Goal: Transaction & Acquisition: Download file/media

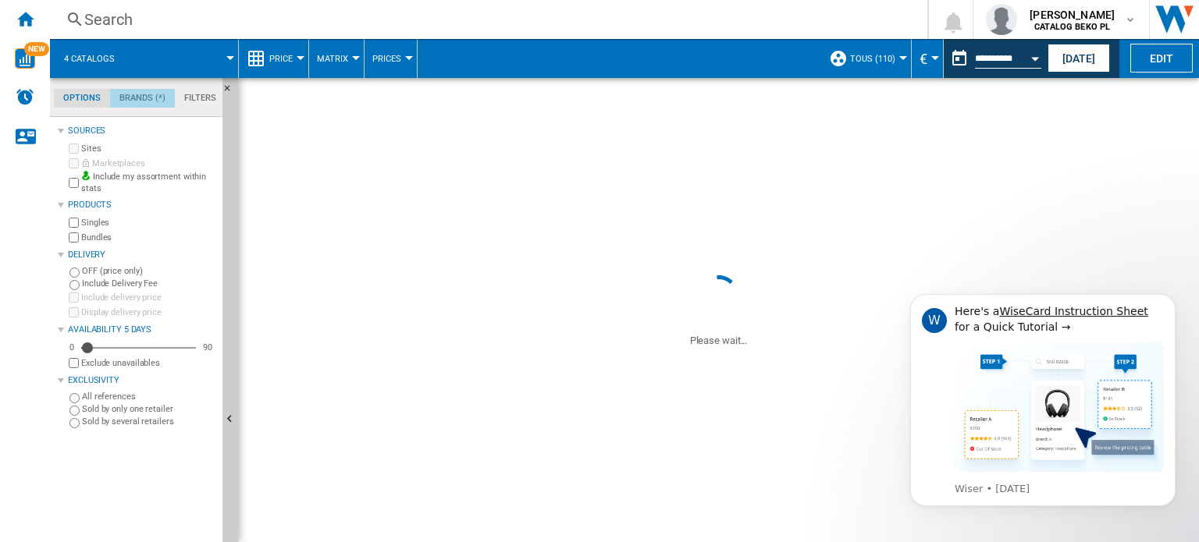
click at [144, 93] on md-tab-item "Brands (*)" at bounding box center [142, 98] width 65 height 19
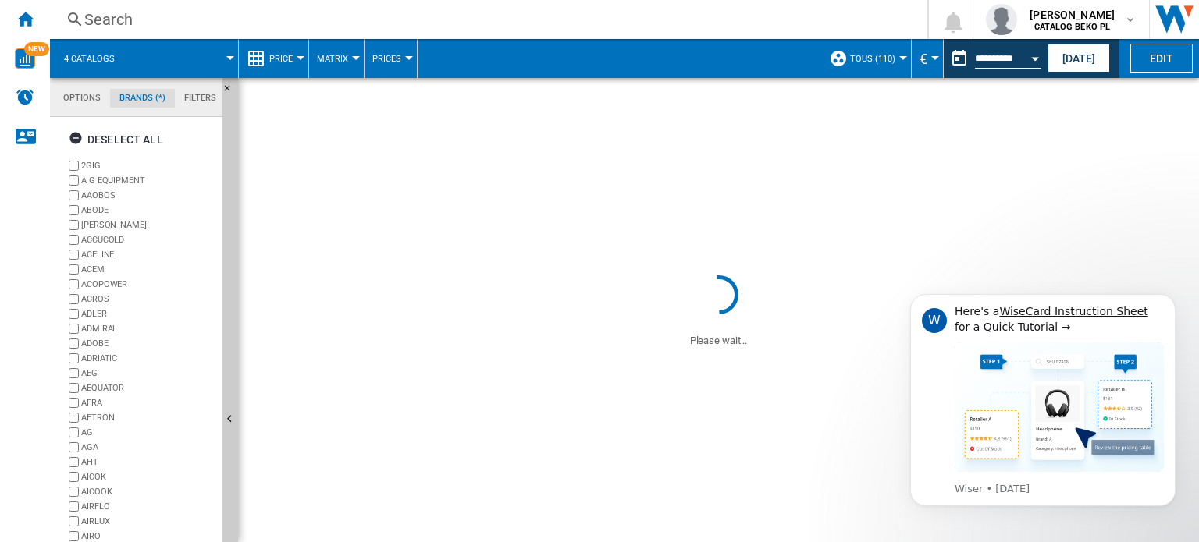
scroll to position [59, 0]
click at [184, 98] on md-tab-item "Filters" at bounding box center [200, 98] width 51 height 19
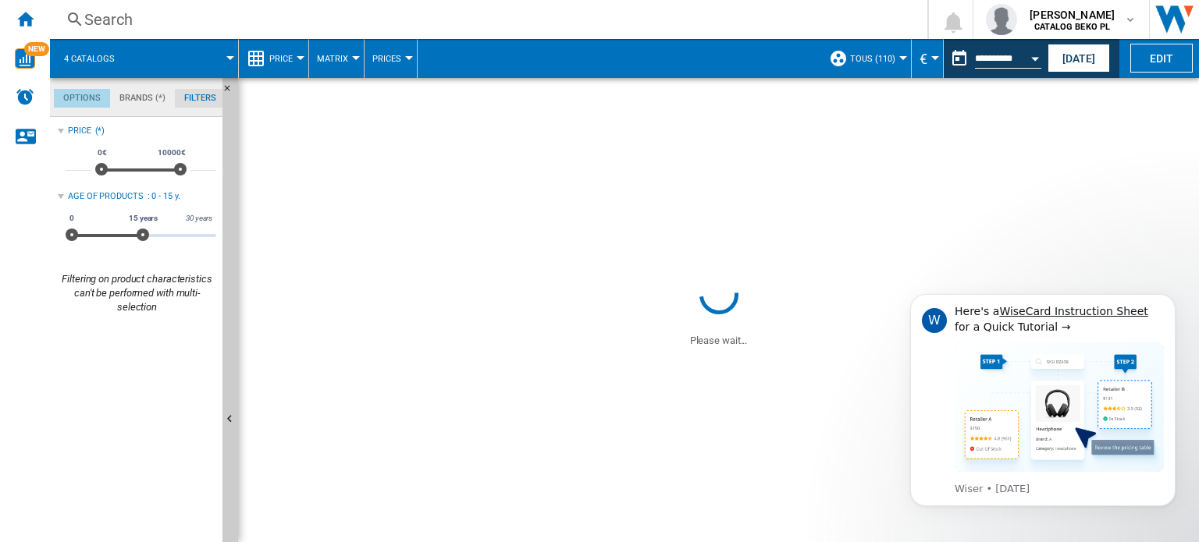
click at [79, 93] on md-tab-item "Options" at bounding box center [82, 98] width 56 height 19
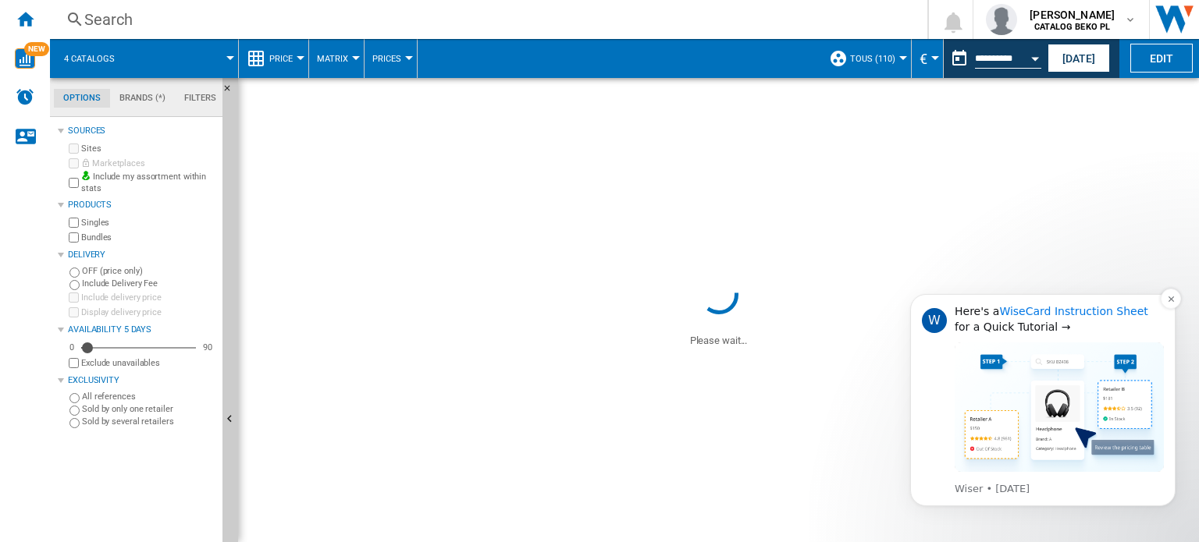
click at [633, 310] on link "WiseCard Instruction Sheet" at bounding box center [1073, 311] width 148 height 12
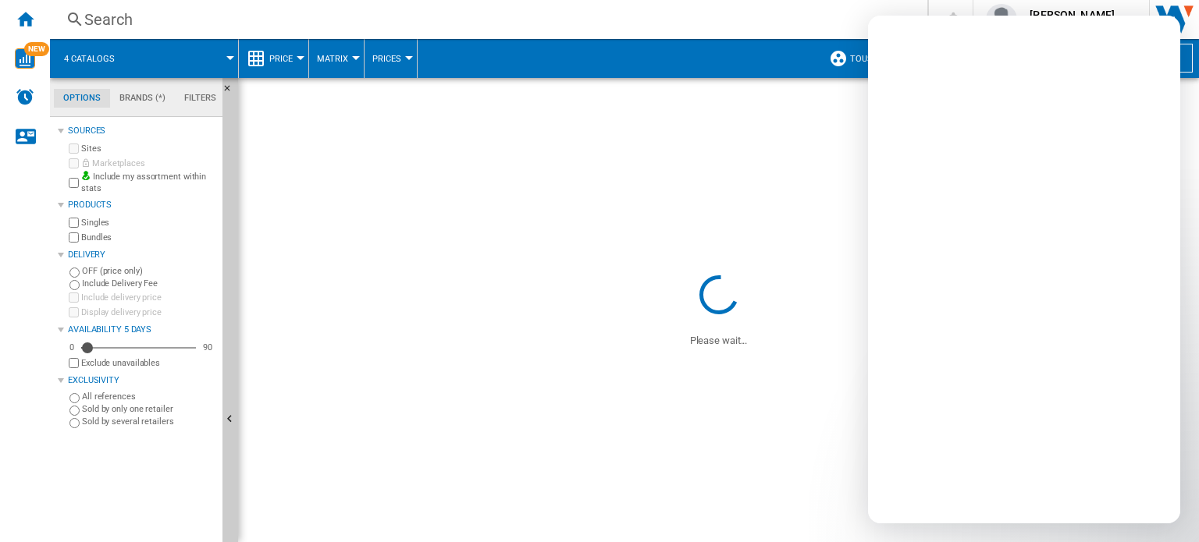
scroll to position [0, 0]
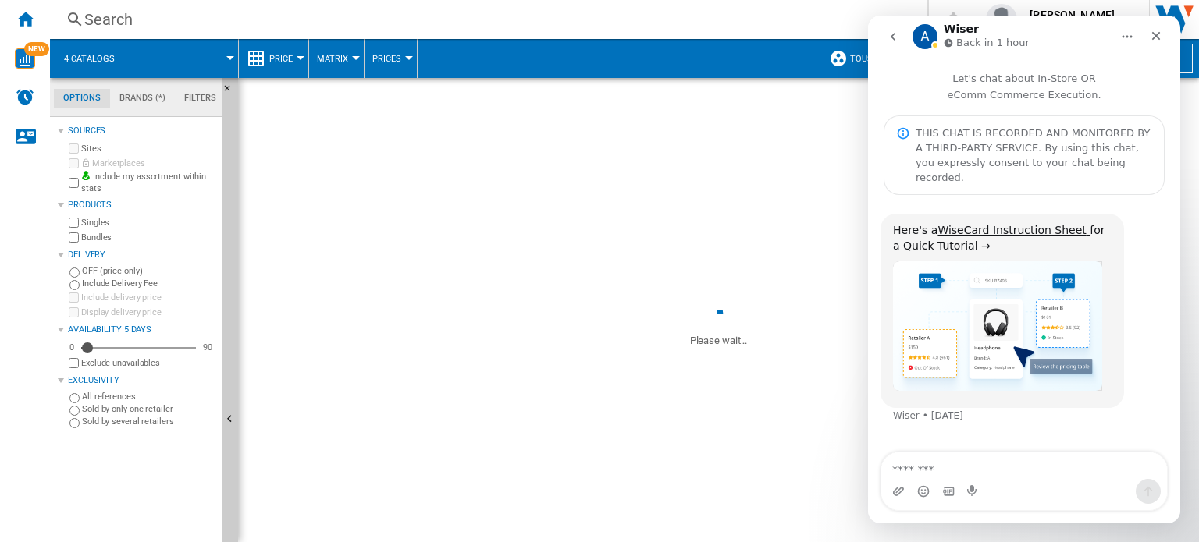
click at [633, 460] on textarea "Message…" at bounding box center [1024, 466] width 286 height 27
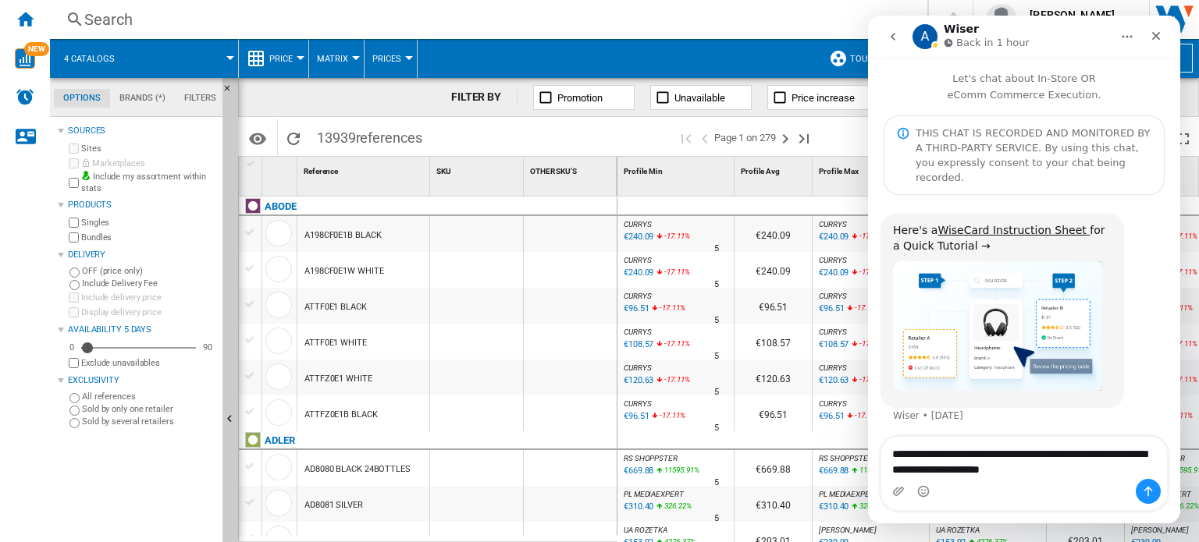
type textarea "**********"
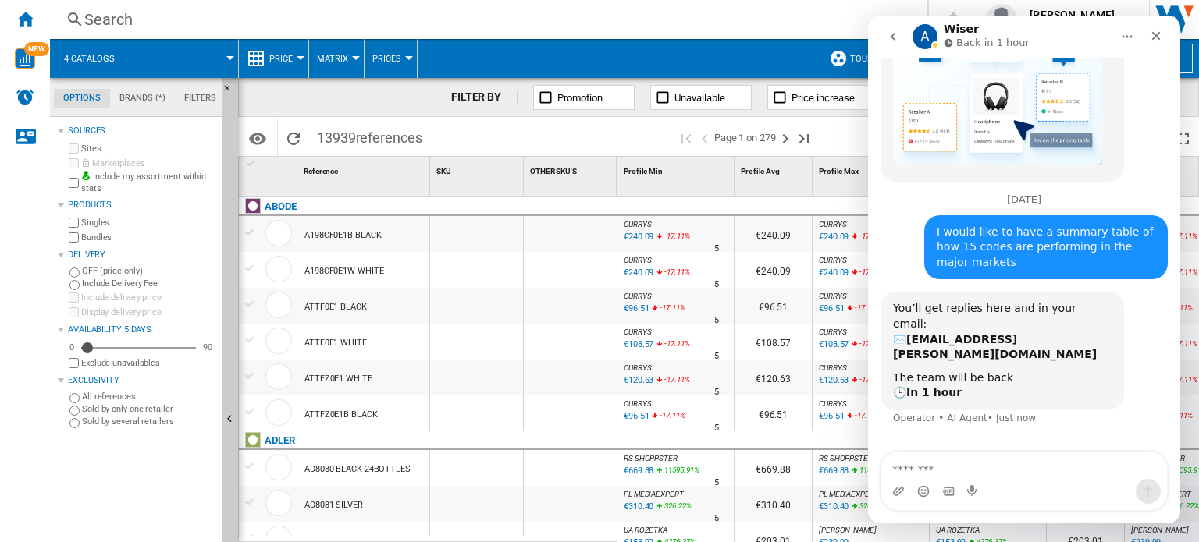
scroll to position [228, 0]
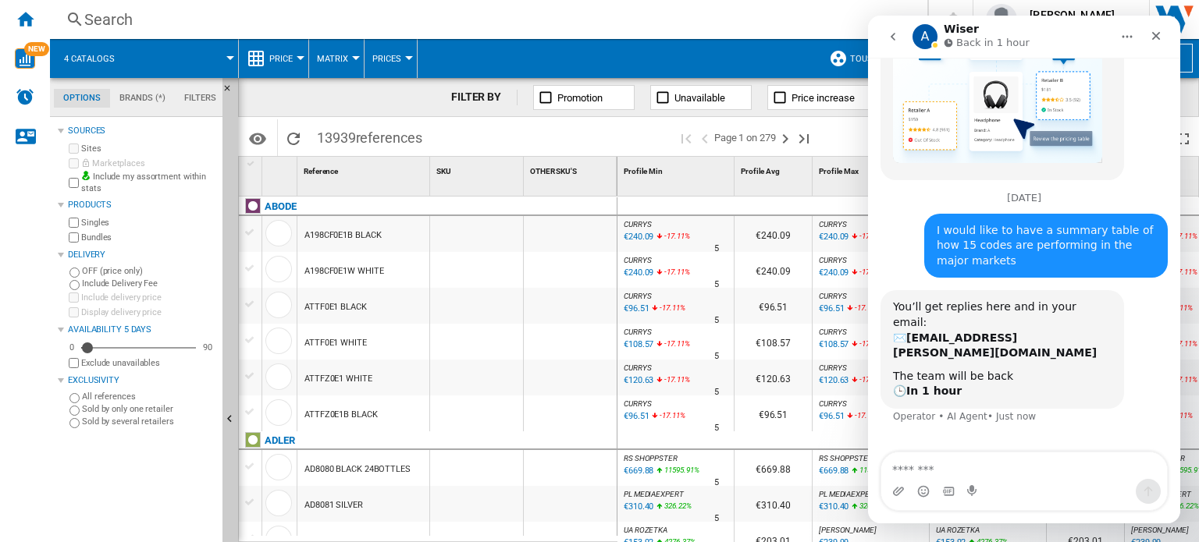
click at [633, 29] on div "Search" at bounding box center [485, 20] width 802 height 22
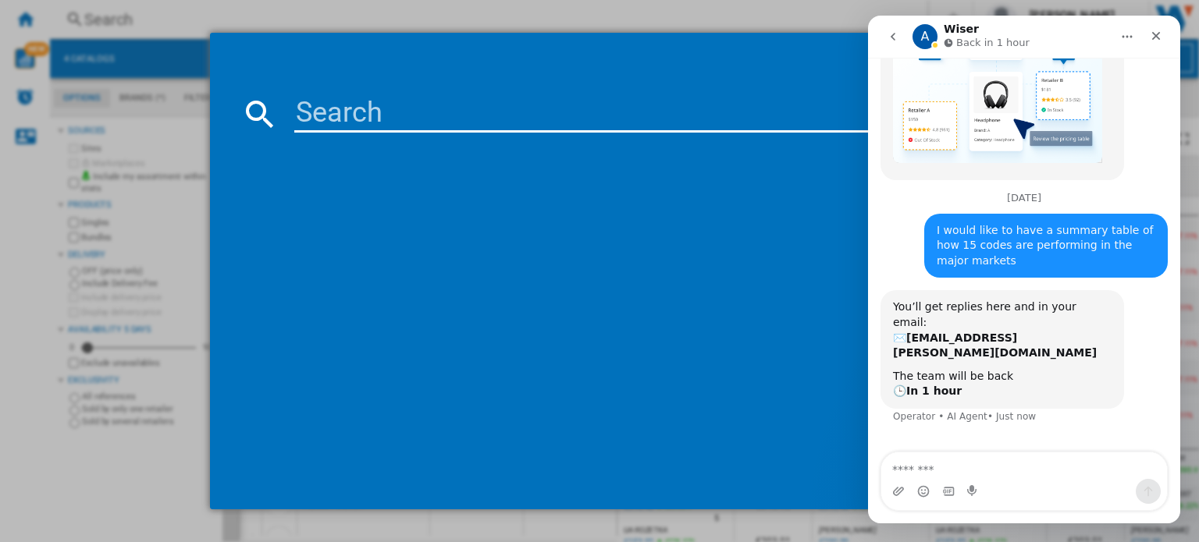
click at [633, 79] on md-dialog-content at bounding box center [599, 287] width 779 height 446
click at [633, 37] on icon "Home" at bounding box center [1127, 36] width 12 height 12
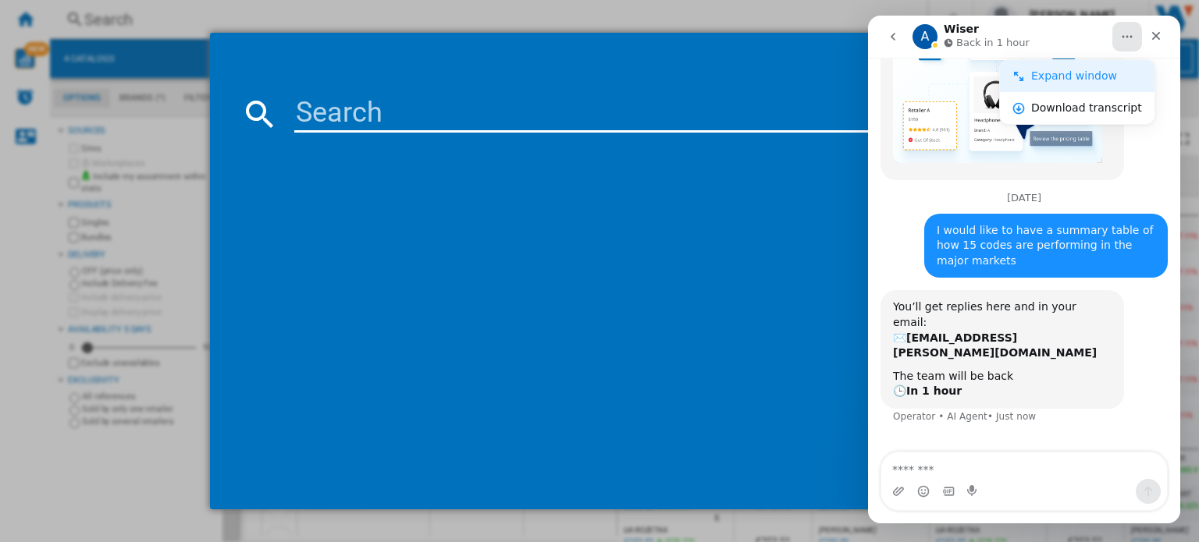
click at [633, 77] on div "Expand window" at bounding box center [1086, 76] width 111 height 16
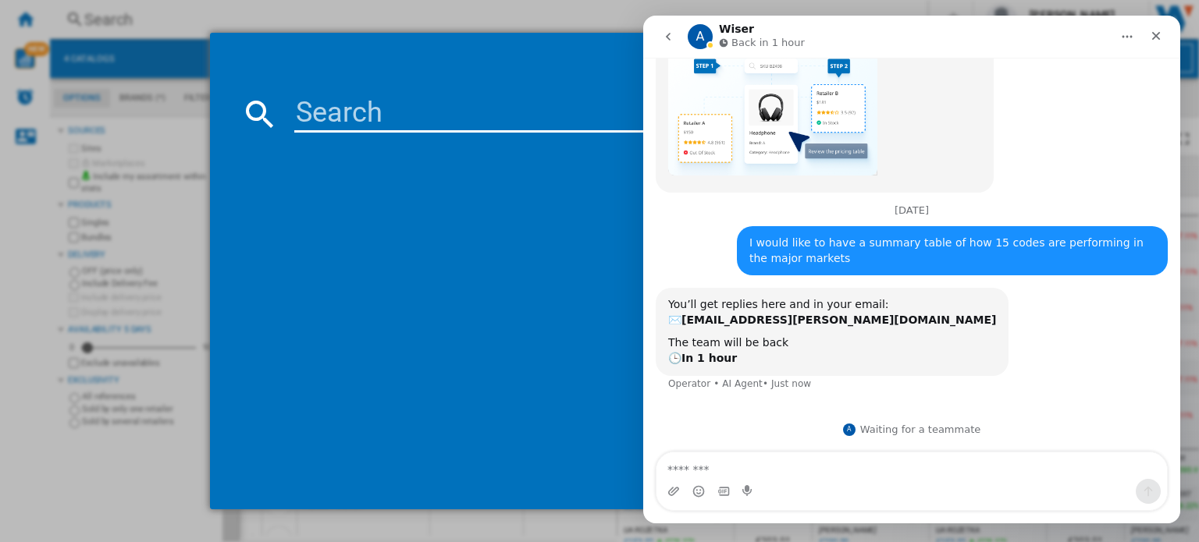
scroll to position [153, 0]
click at [633, 39] on icon "Close" at bounding box center [1155, 36] width 12 height 12
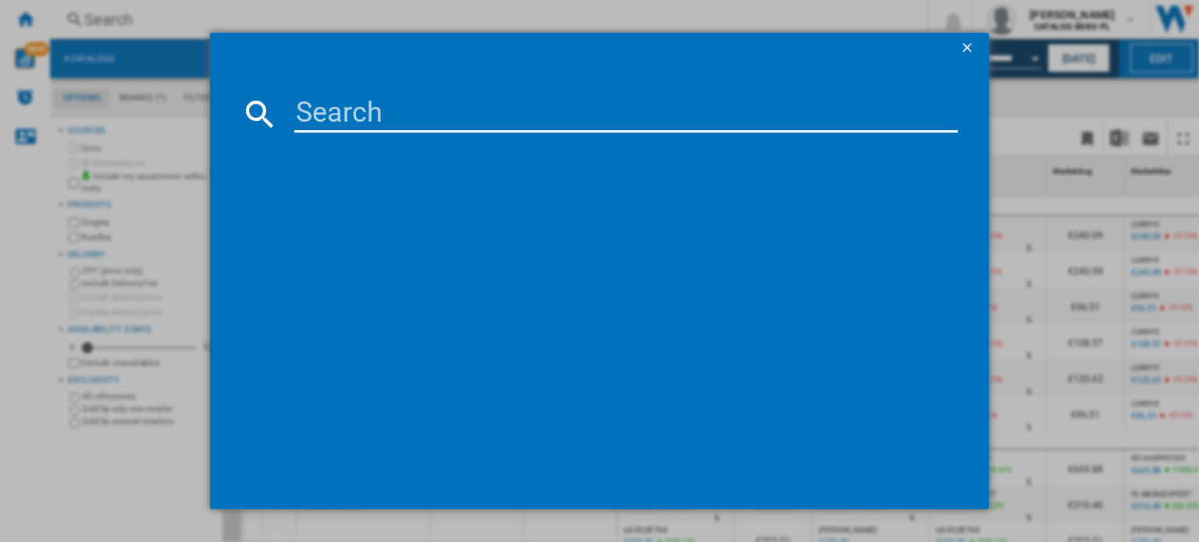
scroll to position [152, 0]
click at [633, 44] on ng-md-icon "getI18NText('BUTTONS.CLOSE_DIALOG')" at bounding box center [968, 49] width 19 height 19
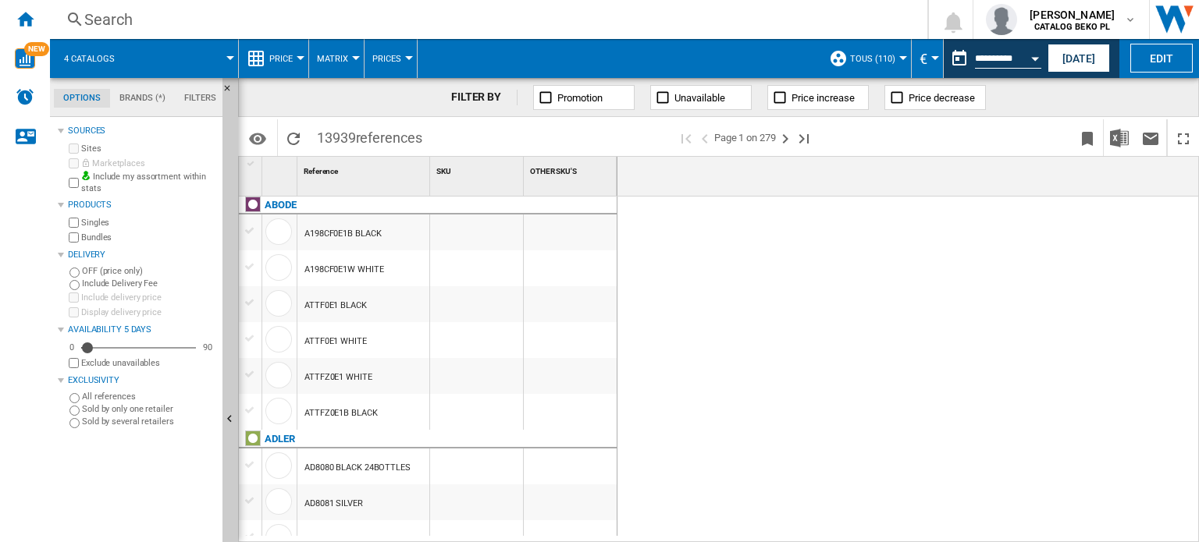
scroll to position [0, 5894]
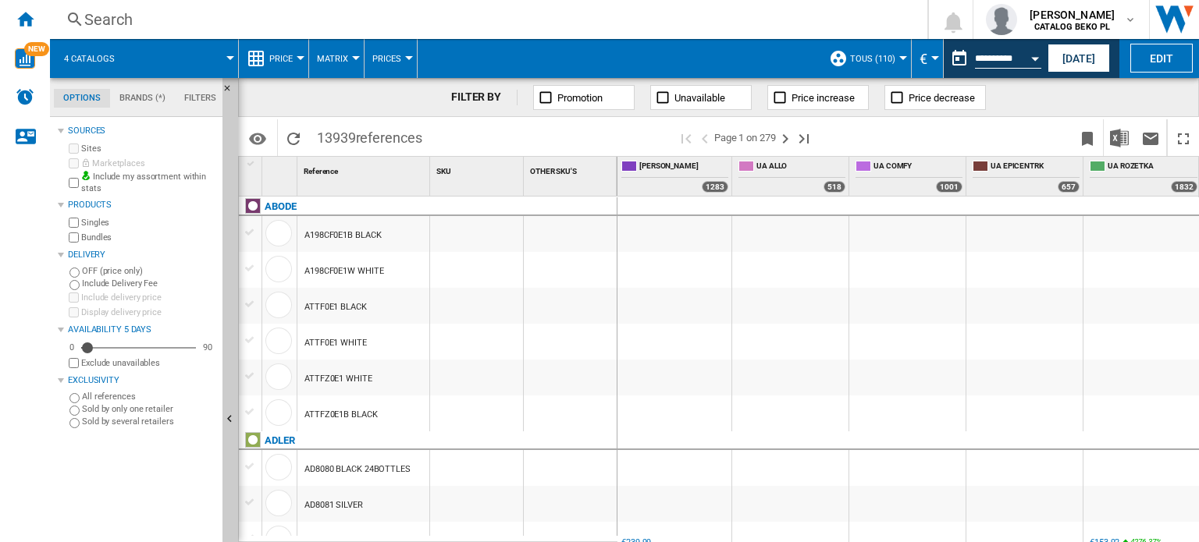
click at [145, 94] on md-tab-item "Brands (*)" at bounding box center [142, 98] width 65 height 19
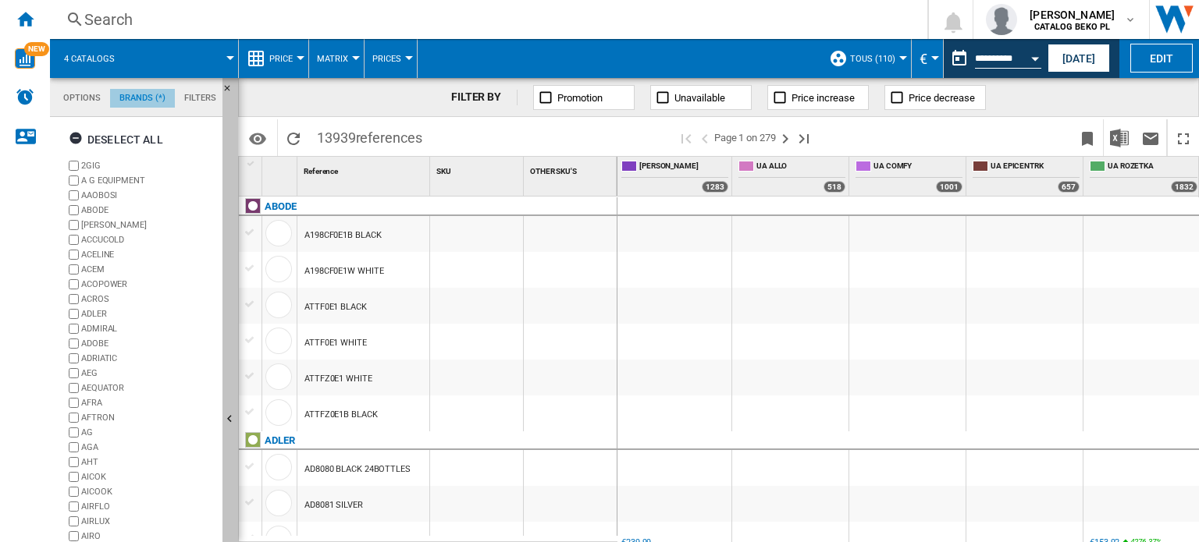
scroll to position [59, 0]
click at [181, 93] on md-tab-item "Filters" at bounding box center [200, 98] width 51 height 19
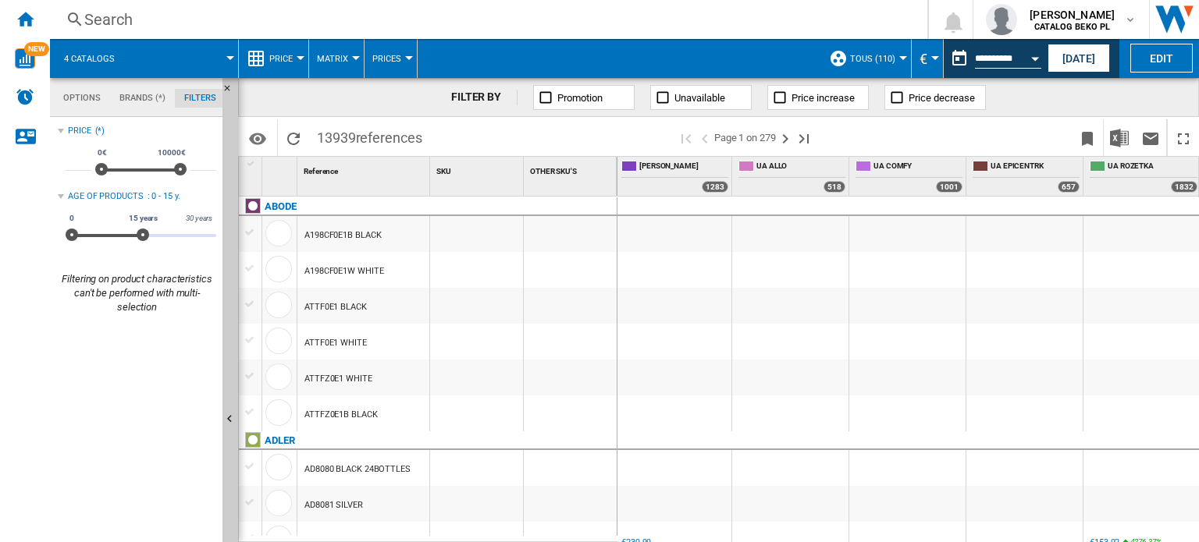
scroll to position [101, 0]
click at [23, 54] on img "WiseCard" at bounding box center [25, 58] width 20 height 20
click at [30, 14] on ng-md-icon "Home" at bounding box center [25, 18] width 19 height 19
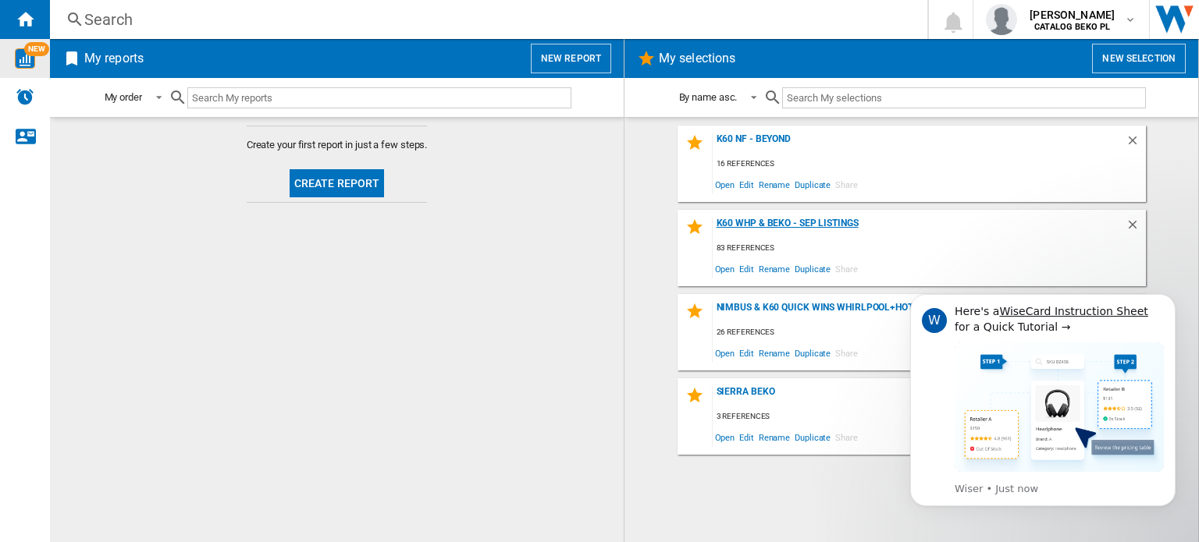
click at [633, 222] on div "K60 WHP & Beko - Sep Listings" at bounding box center [918, 228] width 413 height 21
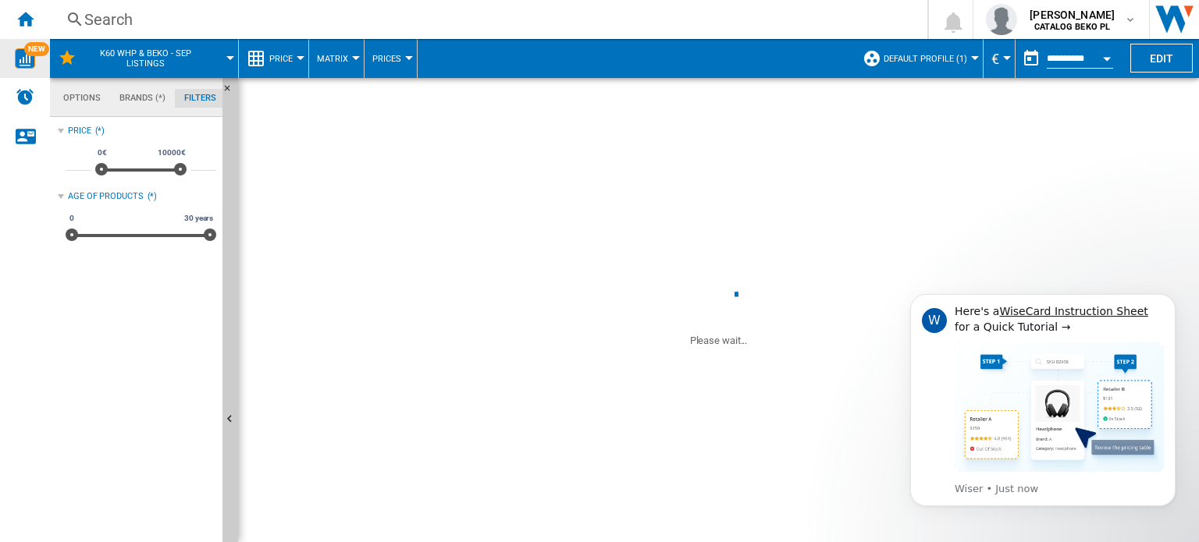
click at [296, 55] on button "Price" at bounding box center [284, 58] width 31 height 39
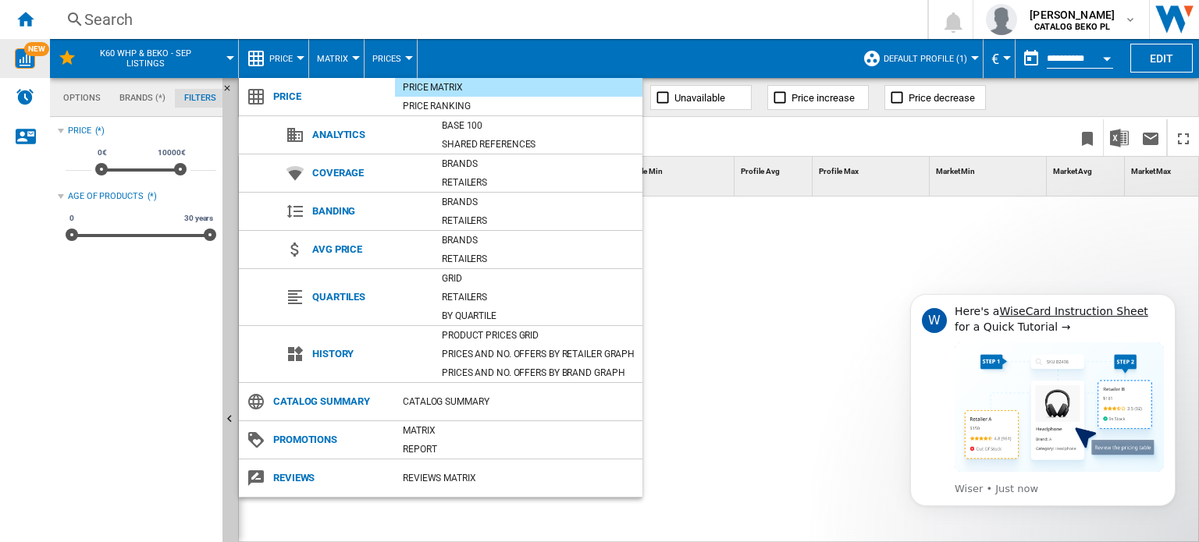
click at [322, 400] on span "Catalog Summary" at bounding box center [330, 402] width 130 height 22
click at [296, 442] on span "Promotions" at bounding box center [330, 440] width 130 height 22
click at [307, 479] on span "Reviews" at bounding box center [330, 478] width 130 height 22
click at [334, 58] on md-backdrop at bounding box center [599, 271] width 1199 height 542
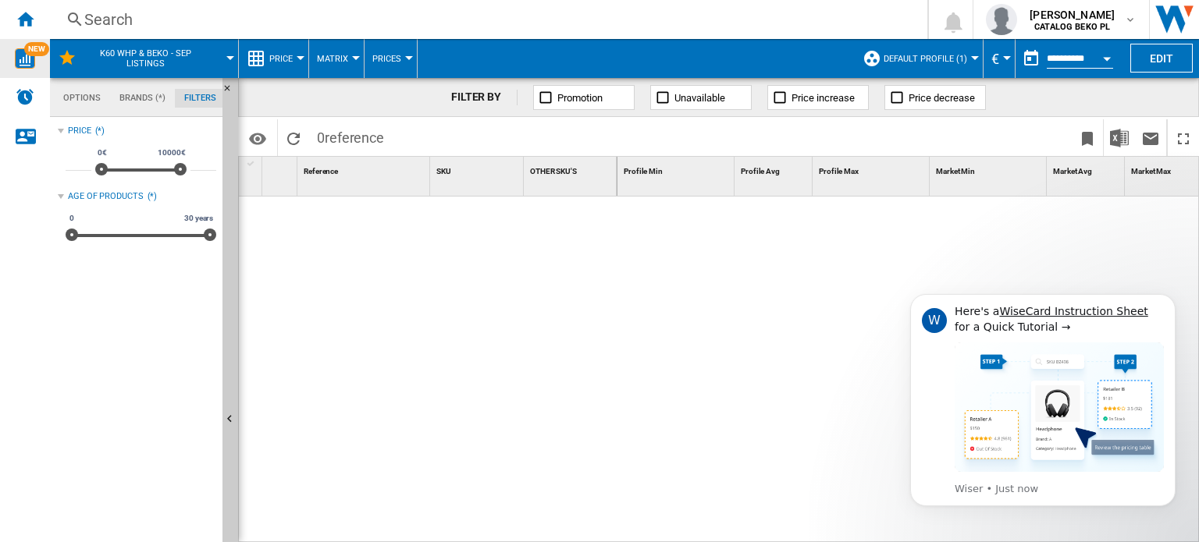
click at [345, 58] on span "Matrix" at bounding box center [332, 59] width 31 height 10
click at [401, 59] on md-backdrop at bounding box center [599, 271] width 1199 height 542
click at [403, 55] on button "Prices" at bounding box center [390, 58] width 37 height 39
click at [633, 286] on md-backdrop at bounding box center [599, 271] width 1199 height 542
drag, startPoint x: 914, startPoint y: 538, endPoint x: 270, endPoint y: 546, distance: 643.9
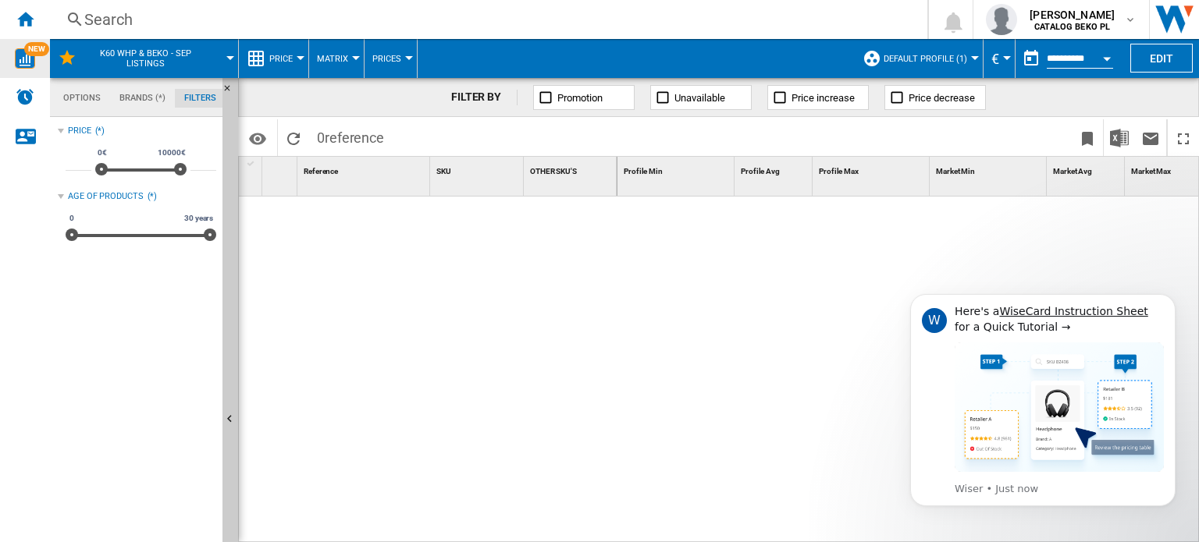
click at [633, 542] on html "W Here's a WiseCard Instruction Sheet for a Quick Tutorial → Wiser • Just now" at bounding box center [1043, 420] width 312 height 291
click at [633, 536] on body "W Here's a WiseCard Instruction Sheet for a Quick Tutorial → Wiser • Just now" at bounding box center [1043, 420] width 300 height 279
drag, startPoint x: 972, startPoint y: 537, endPoint x: 632, endPoint y: 548, distance: 340.4
click at [633, 542] on html "W Here's a WiseCard Instruction Sheet for a Quick Tutorial → Wiser • Just now" at bounding box center [1043, 420] width 312 height 291
drag, startPoint x: 448, startPoint y: 378, endPoint x: 449, endPoint y: 365, distance: 12.6
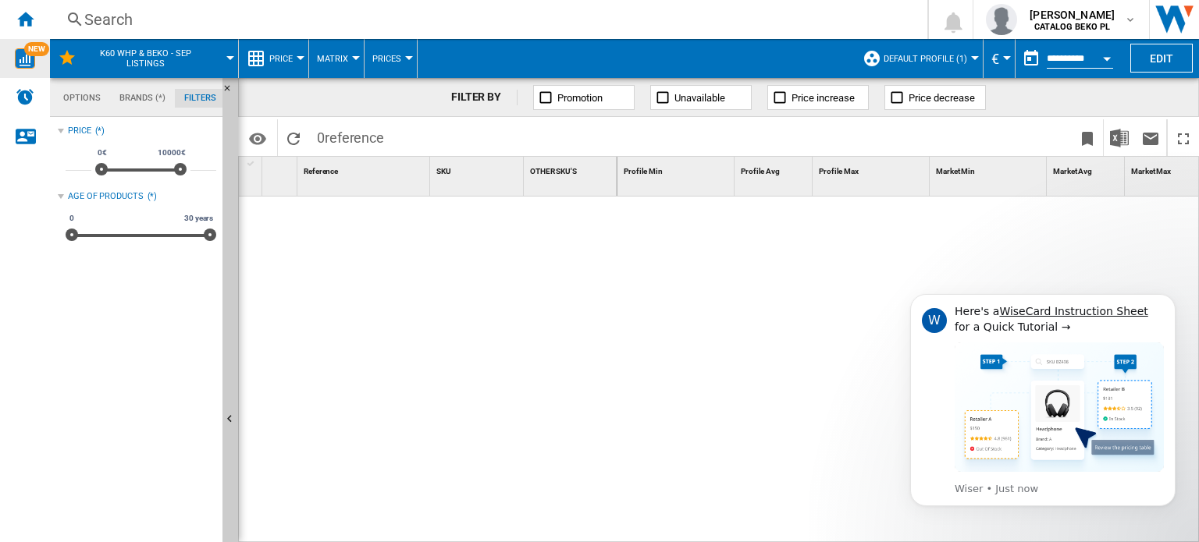
click at [449, 377] on div at bounding box center [428, 366] width 378 height 339
click at [12, 101] on div "Alerts" at bounding box center [25, 97] width 50 height 39
click at [27, 18] on ng-md-icon "Home" at bounding box center [25, 18] width 19 height 19
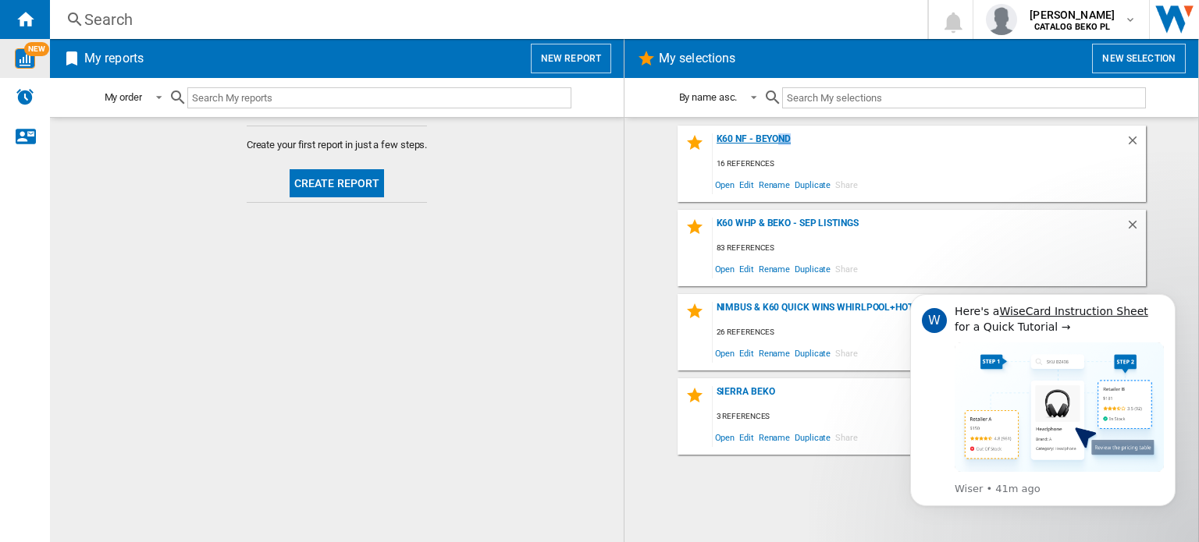
drag, startPoint x: 777, startPoint y: 140, endPoint x: 851, endPoint y: 149, distance: 74.7
click at [633, 149] on div "K60 NF - Beyond" at bounding box center [918, 143] width 413 height 21
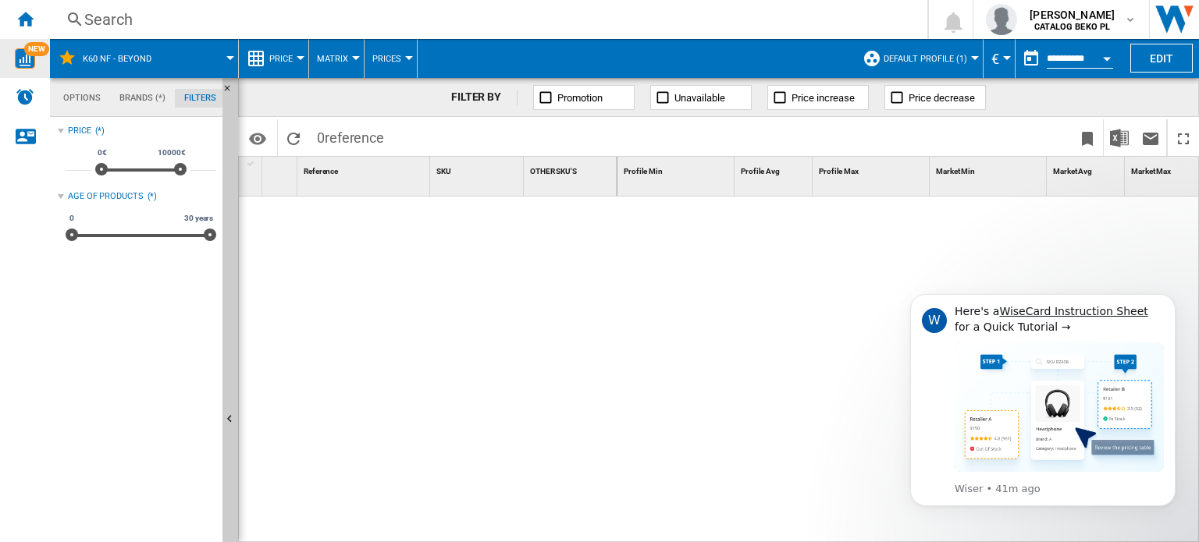
click at [633, 62] on span "Default profile (1)" at bounding box center [925, 59] width 84 height 10
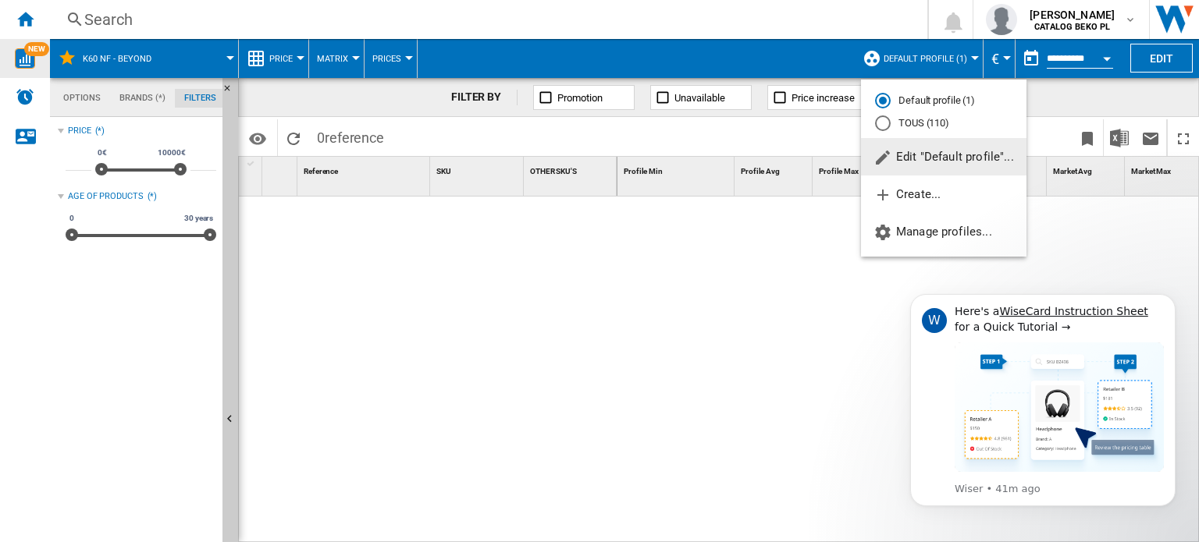
click at [633, 116] on md-radio-button "TOUS (110)" at bounding box center [943, 123] width 137 height 15
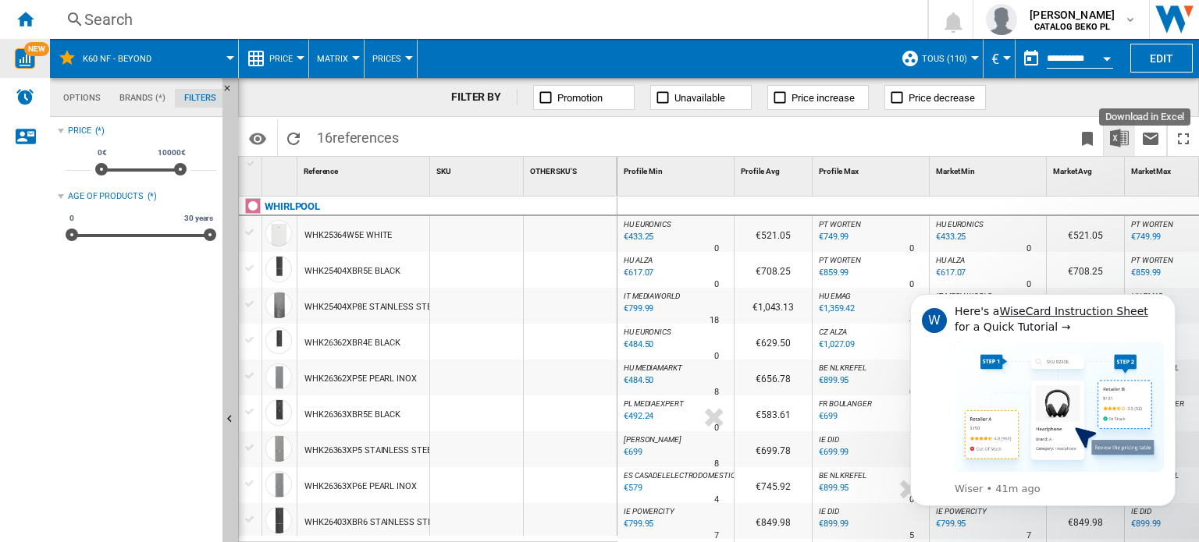
click at [633, 137] on img "Download in Excel" at bounding box center [1119, 138] width 19 height 19
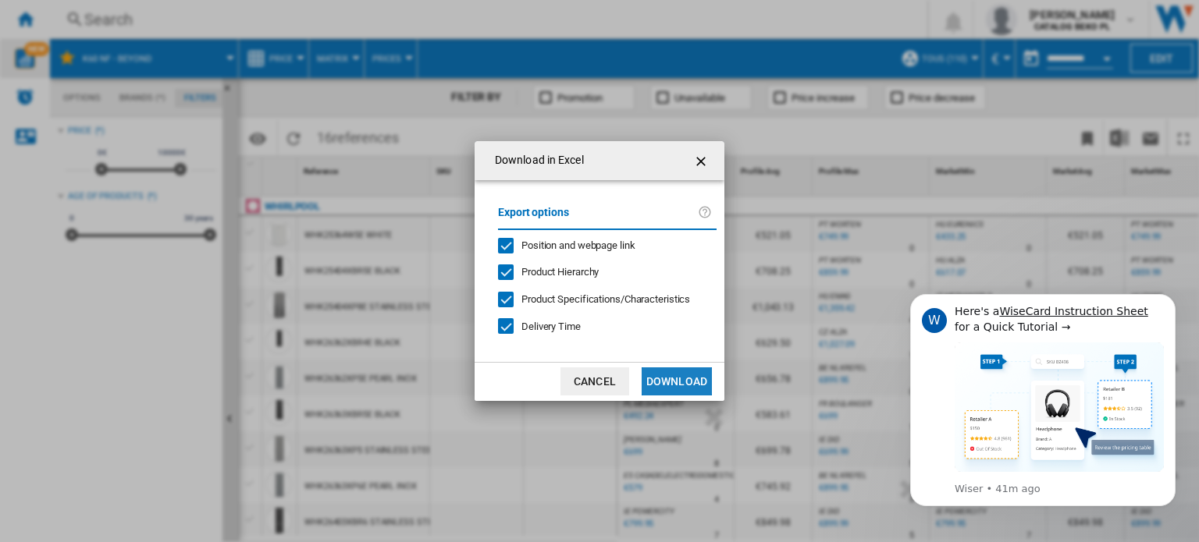
scroll to position [193, 0]
click at [633, 383] on button "Download" at bounding box center [676, 382] width 70 height 28
